Goal: Task Accomplishment & Management: Complete application form

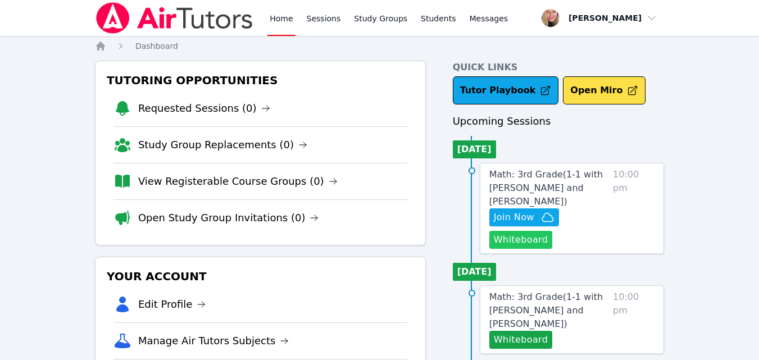
click at [518, 231] on button "Whiteboard" at bounding box center [520, 240] width 63 height 18
click at [543, 211] on icon "button" at bounding box center [547, 217] width 13 height 13
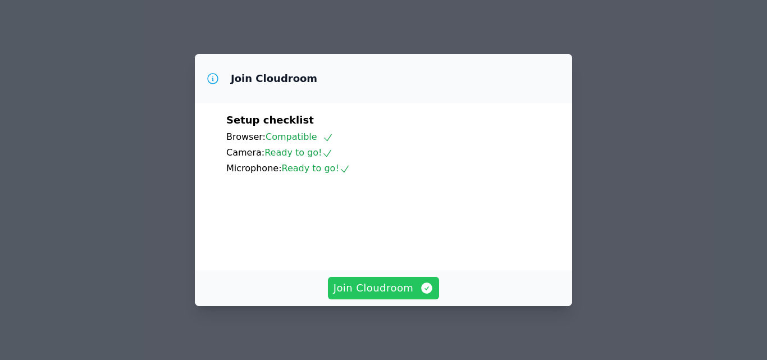
click at [421, 282] on icon "button" at bounding box center [426, 287] width 13 height 13
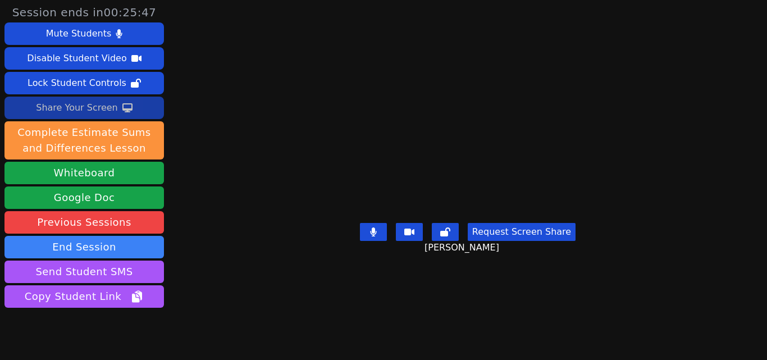
click at [138, 110] on button "Share Your Screen" at bounding box center [84, 108] width 160 height 22
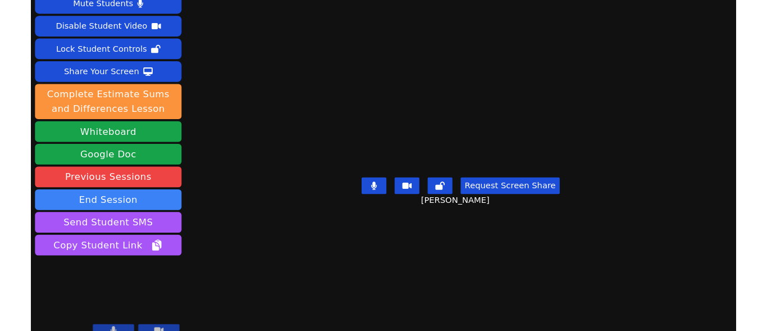
scroll to position [44, 0]
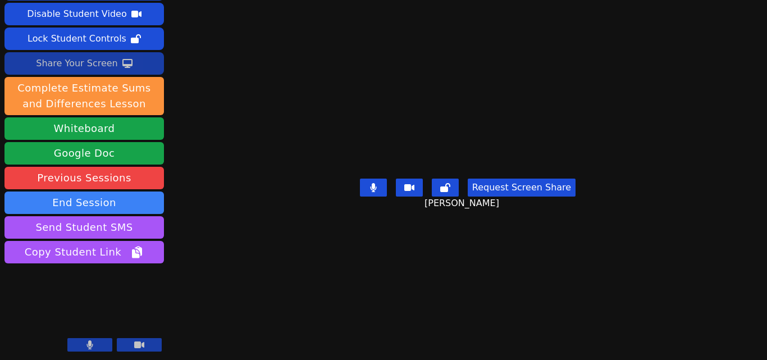
click at [87, 69] on div "Share Your Screen" at bounding box center [77, 63] width 82 height 18
click at [69, 66] on div "Share Your Screen" at bounding box center [77, 63] width 82 height 18
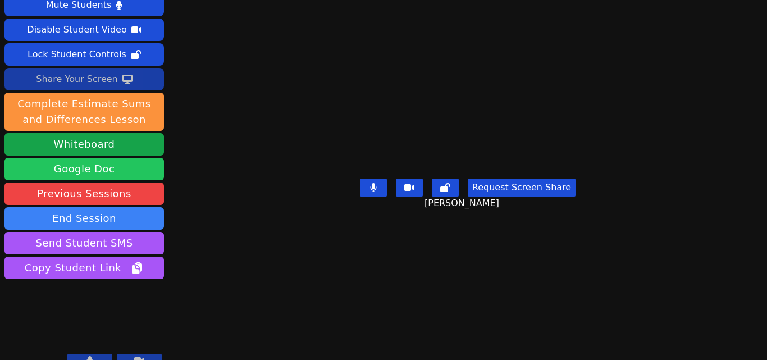
scroll to position [0, 0]
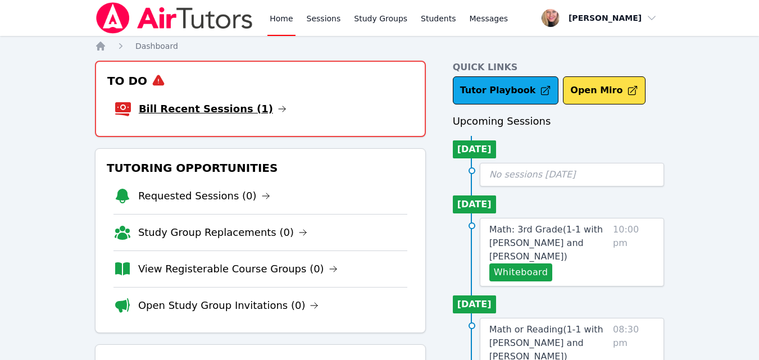
click at [218, 112] on link "Bill Recent Sessions (1)" at bounding box center [213, 109] width 148 height 16
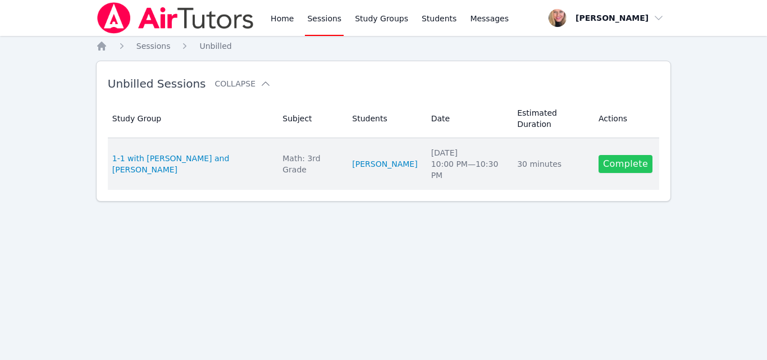
click at [612, 155] on link "Complete" at bounding box center [626, 164] width 54 height 18
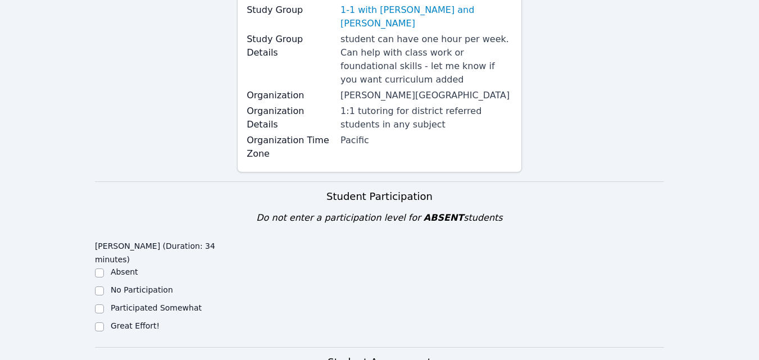
scroll to position [281, 0]
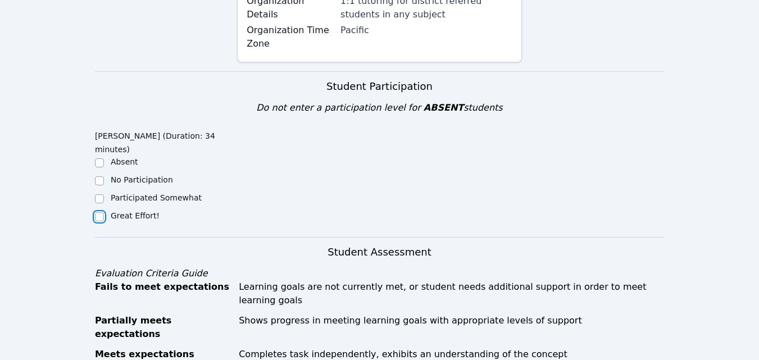
click at [101, 212] on input "Great Effort!" at bounding box center [99, 216] width 9 height 9
checkbox input "true"
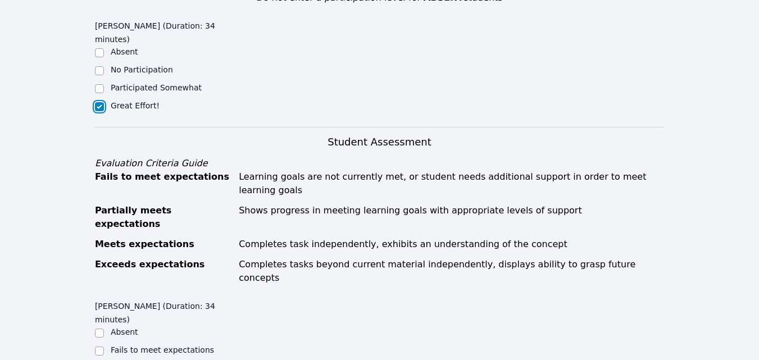
scroll to position [393, 0]
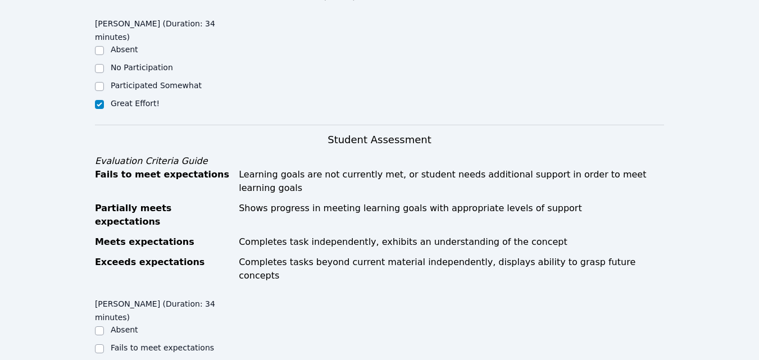
click at [180, 359] on label "Partially meets expectations" at bounding box center [167, 365] width 112 height 9
click at [104, 359] on input "Partially meets expectations" at bounding box center [99, 366] width 9 height 9
checkbox input "true"
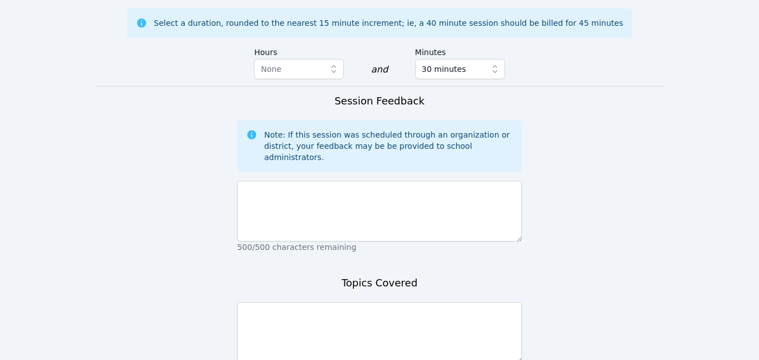
scroll to position [842, 0]
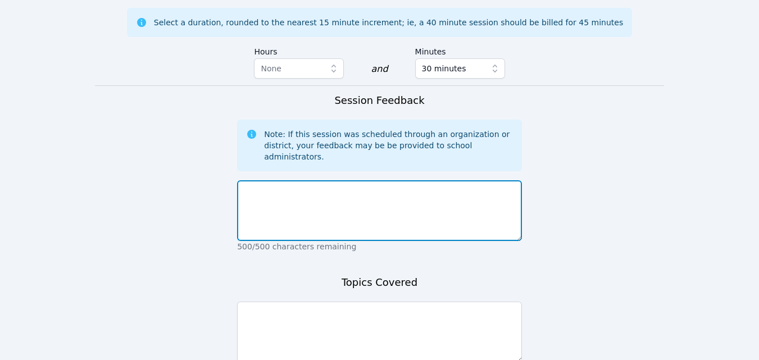
click at [349, 180] on textarea at bounding box center [379, 210] width 285 height 61
type textarea "Rayan did great. He participates well and has a good understanding of the mater…"
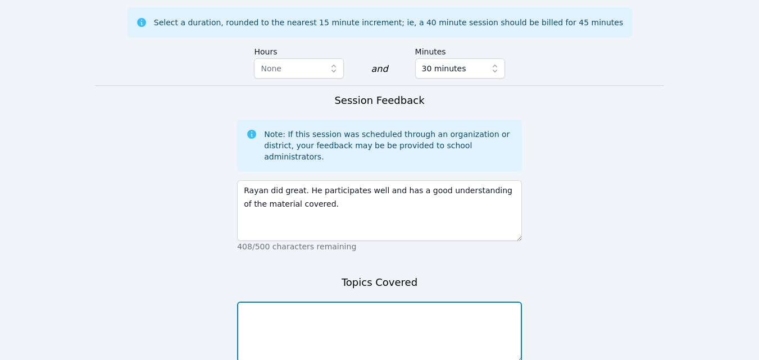
click at [345, 302] on textarea at bounding box center [379, 332] width 285 height 61
type textarea "Multiplication."
